Goal: Check status: Check status

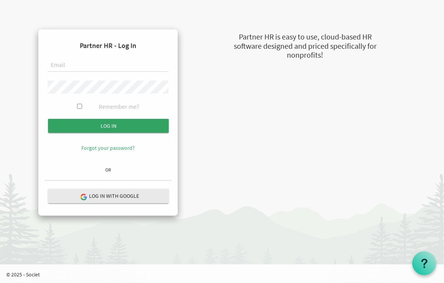
type input "[EMAIL_ADDRESS][DOMAIN_NAME]"
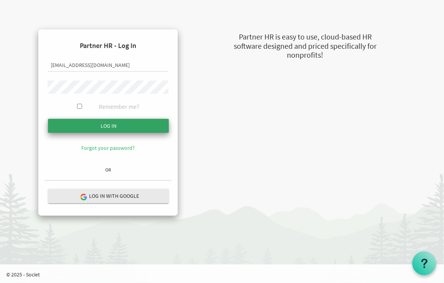
click at [112, 123] on input "submit" at bounding box center [108, 126] width 121 height 14
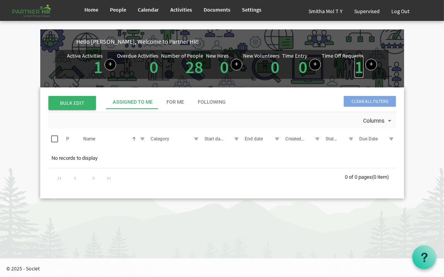
click at [360, 65] on link "1" at bounding box center [358, 67] width 9 height 22
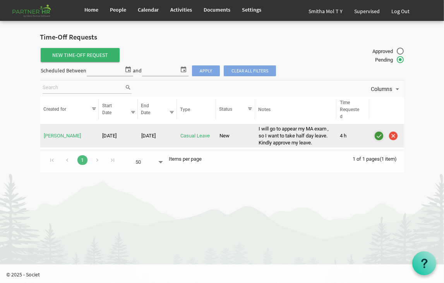
click at [379, 133] on img "is template cell column header" at bounding box center [379, 136] width 12 height 12
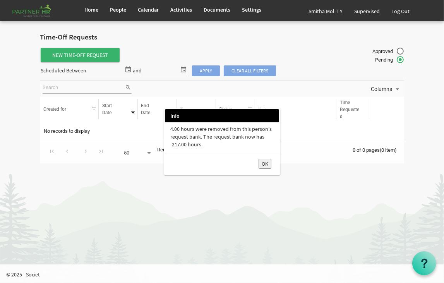
click at [264, 163] on button "OK" at bounding box center [264, 164] width 13 height 10
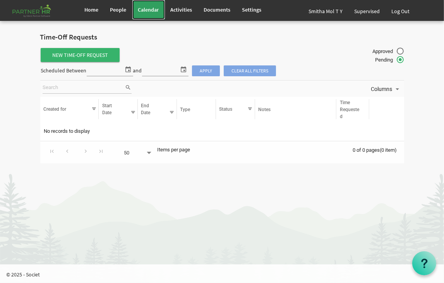
click at [153, 9] on span "Calendar" at bounding box center [148, 9] width 21 height 7
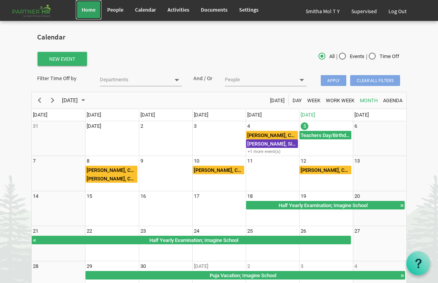
click at [87, 12] on span "Home" at bounding box center [89, 9] width 14 height 7
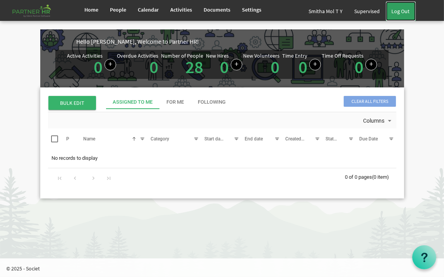
click at [401, 6] on link "Log Out" at bounding box center [401, 11] width 30 height 19
